Goal: Use online tool/utility: Use online tool/utility

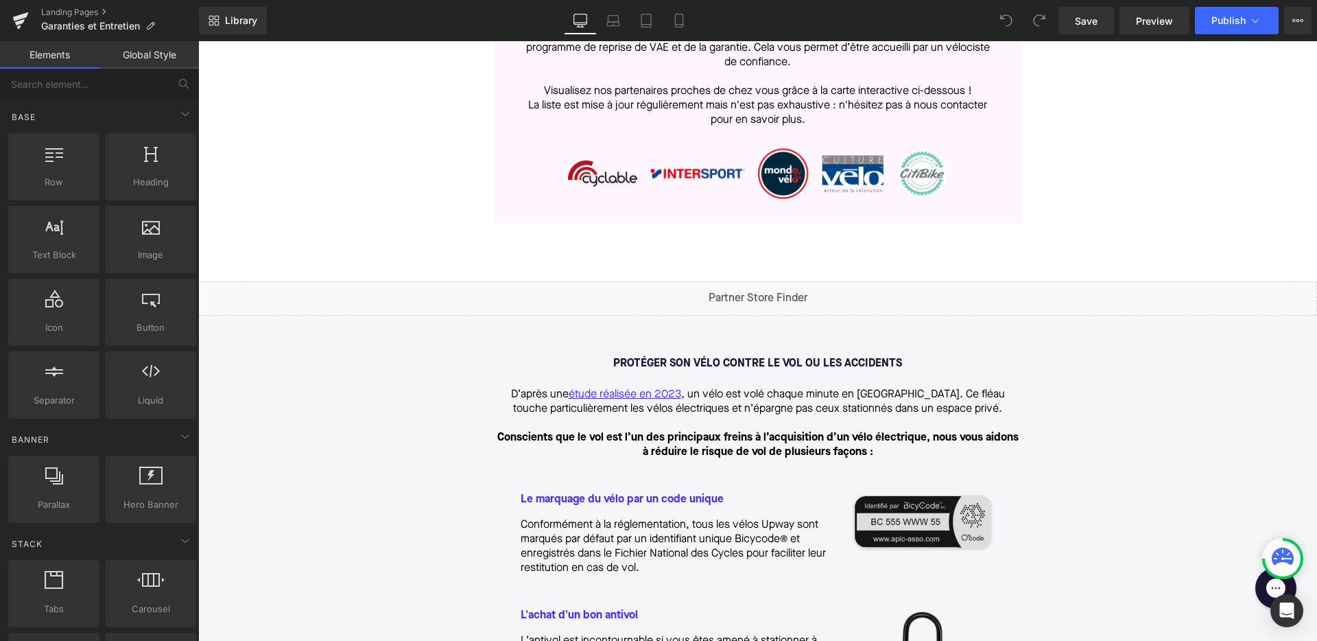
scroll to position [941, 0]
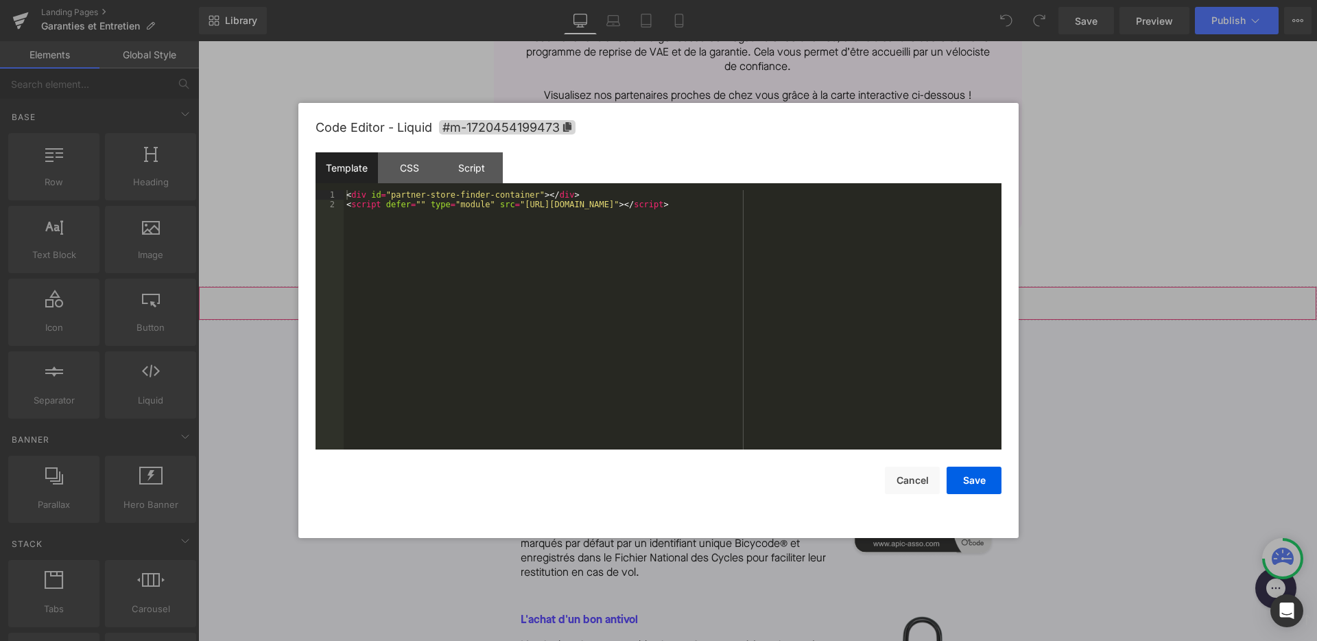
click at [776, 302] on div "Liquid" at bounding box center [757, 303] width 1119 height 34
click at [742, 285] on div "< div id = "partner-store-finder-container" > </ div > < script defer = "" type…" at bounding box center [673, 329] width 658 height 279
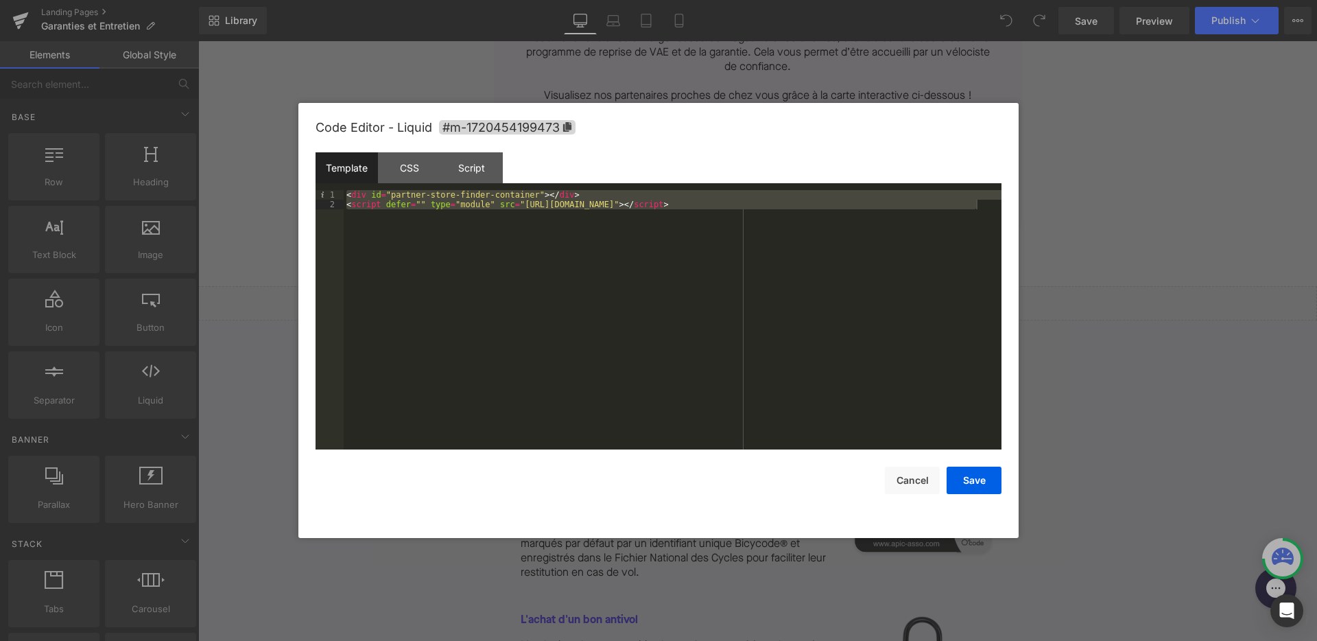
click at [777, 136] on div "Code Editor - Liquid #m-1720454199473" at bounding box center [659, 127] width 686 height 49
click at [674, 86] on div at bounding box center [658, 320] width 1317 height 641
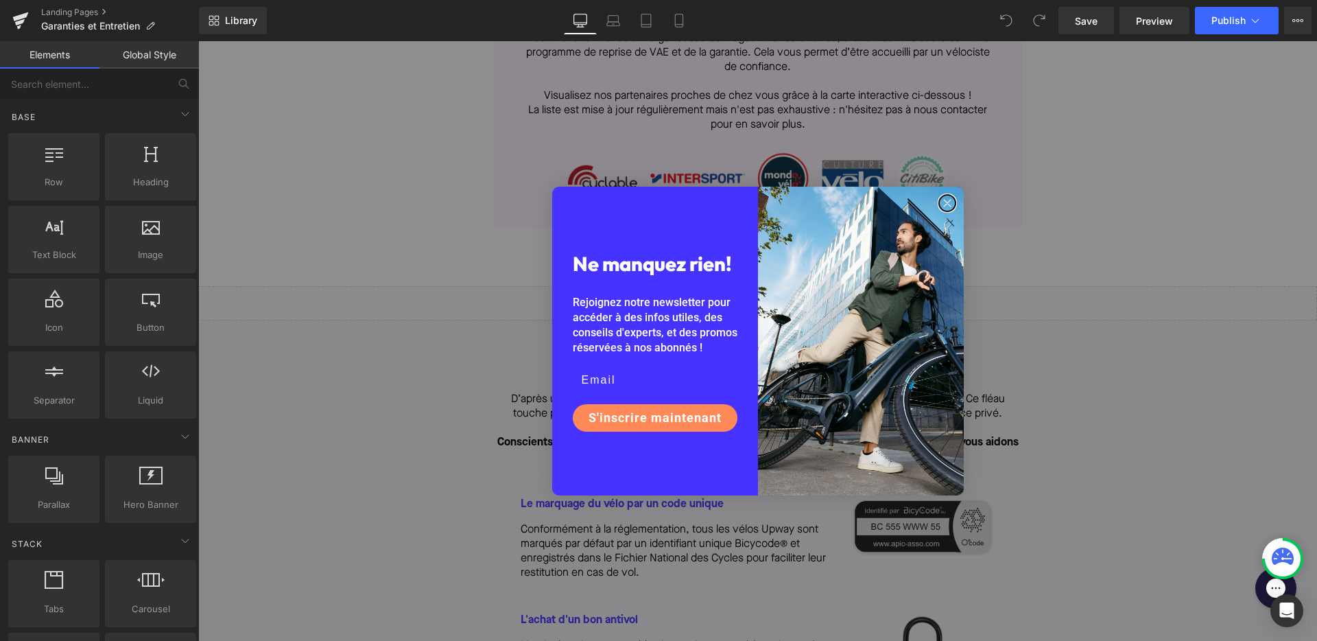
click at [952, 204] on circle "Close dialog" at bounding box center [947, 203] width 16 height 16
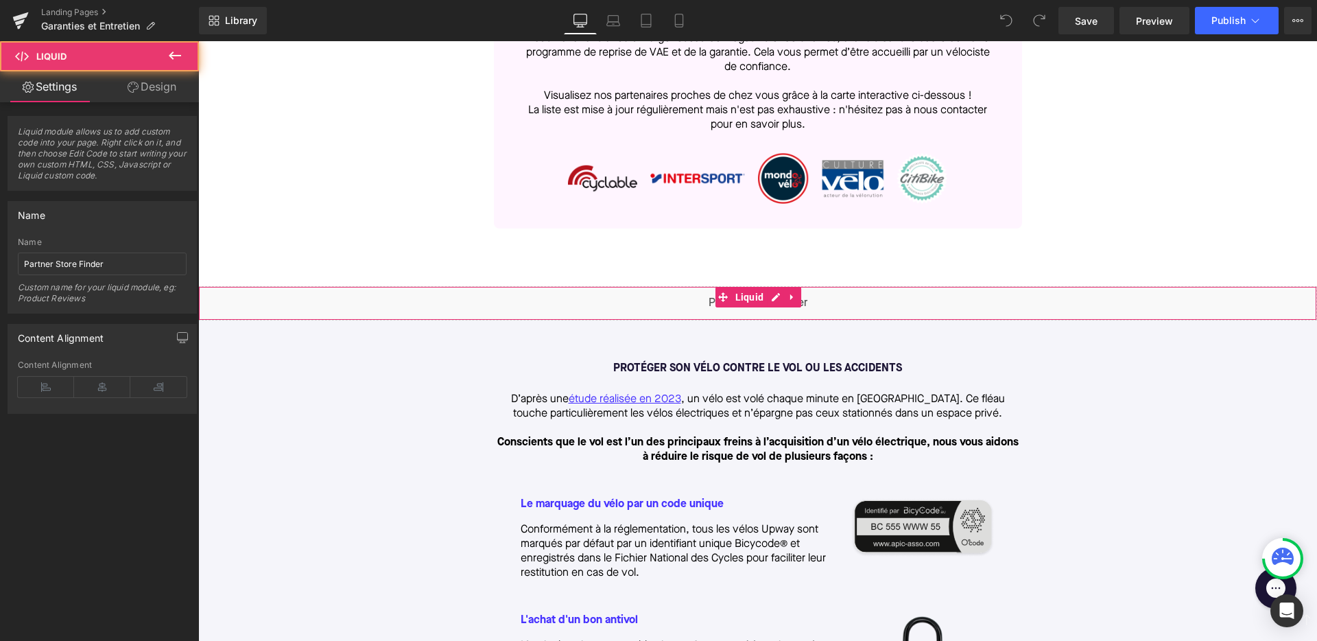
click at [776, 307] on div "Liquid" at bounding box center [757, 303] width 1119 height 34
click at [775, 298] on div "Liquid" at bounding box center [757, 303] width 1119 height 34
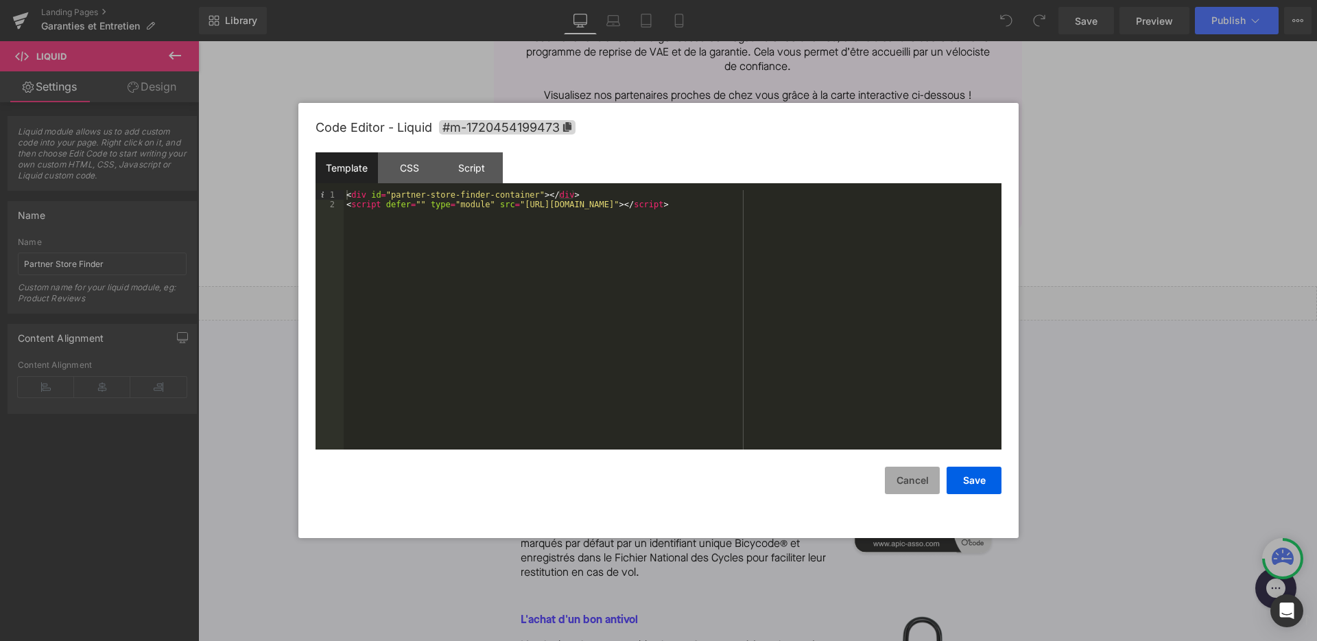
click at [896, 473] on button "Cancel" at bounding box center [912, 480] width 55 height 27
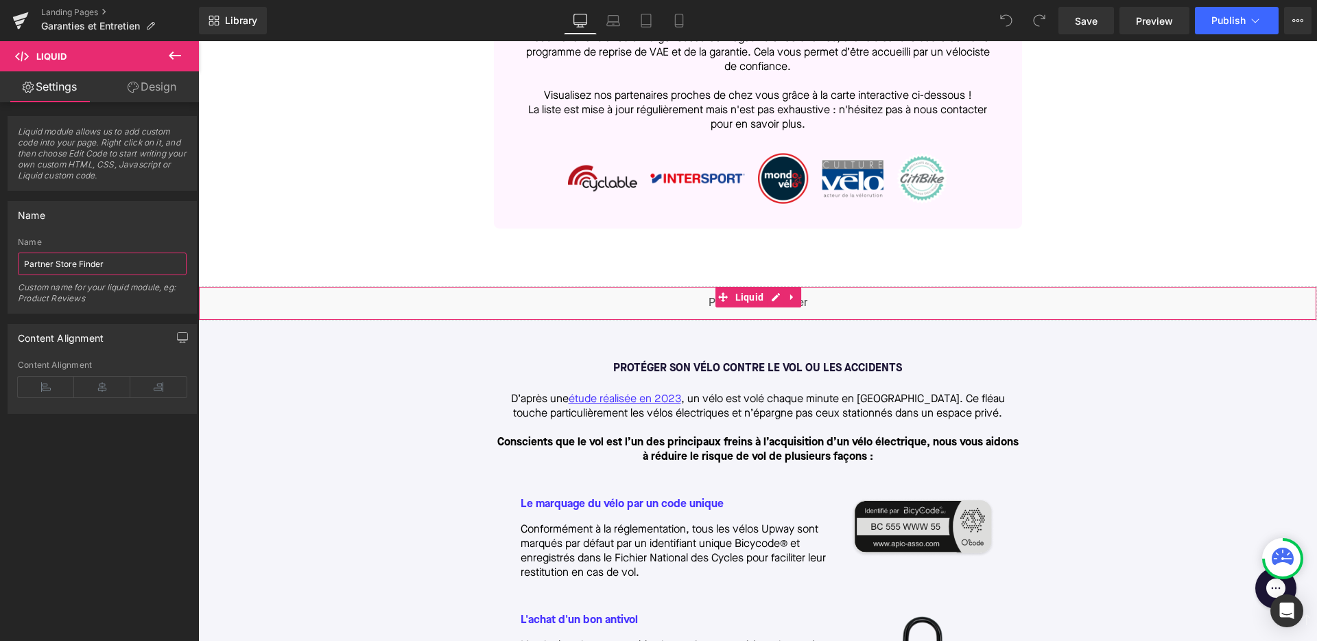
click at [102, 257] on input "Partner Store Finder" at bounding box center [102, 263] width 169 height 23
